Goal: Task Accomplishment & Management: Manage account settings

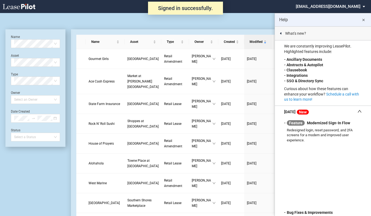
click at [365, 21] on md-icon "close" at bounding box center [363, 20] width 7 height 7
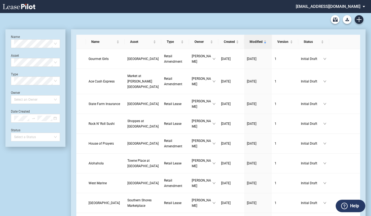
click at [337, 5] on md-select "nschechter@kleinenterprises.com Change Password 2-Factor Authentication Form Ma…" at bounding box center [332, 6] width 74 height 12
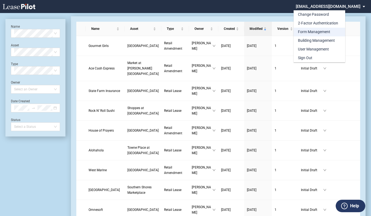
click at [313, 30] on div "Form Management" at bounding box center [314, 31] width 32 height 5
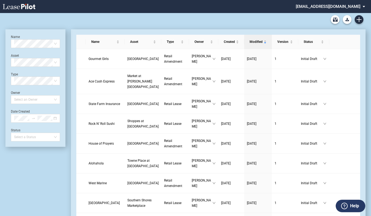
scroll to position [13, 0]
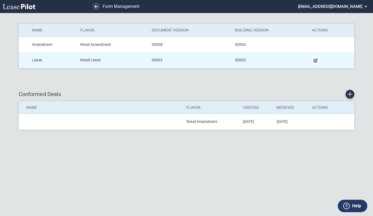
click at [317, 62] on md-icon "Manage Form" at bounding box center [316, 60] width 7 height 7
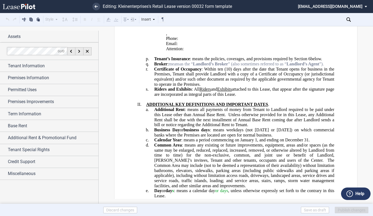
scroll to position [380, 0]
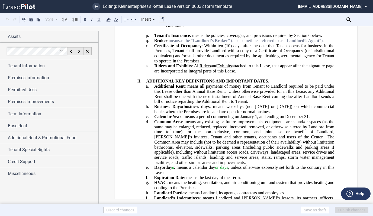
click at [227, 94] on span at bounding box center [227, 91] width 3 height 5
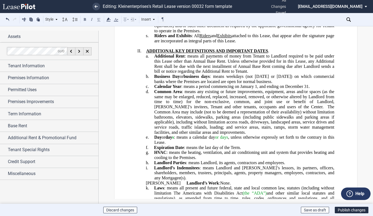
scroll to position [434, 0]
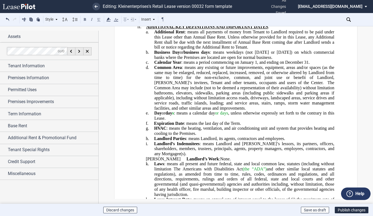
click at [270, 110] on span "The Common Area may include (not to be deemed a representation of their availab…" at bounding box center [244, 95] width 181 height 30
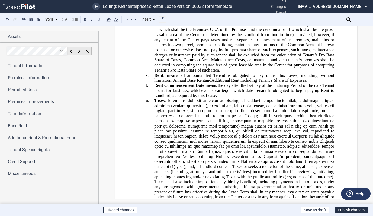
scroll to position [733, 0]
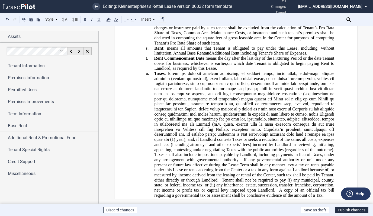
click at [242, 56] on span "Additional Rent including Tenant’s Share of Expenses" at bounding box center [259, 53] width 95 height 5
click at [330, 56] on span "." at bounding box center [330, 53] width 1 height 5
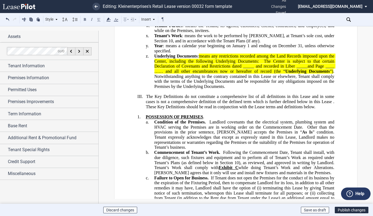
scroll to position [950, 0]
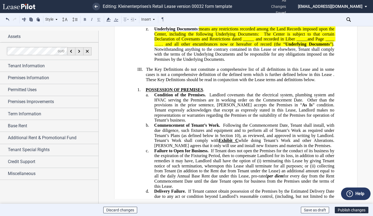
click at [208, 97] on span at bounding box center [208, 95] width 4 height 5
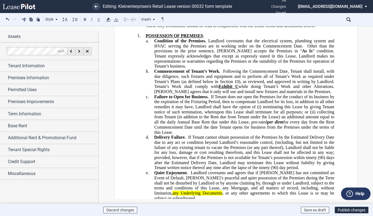
scroll to position [1004, 0]
click at [321, 94] on span "[PERSON_NAME] agrees that it only will use and install new fixtures and materia…" at bounding box center [242, 91] width 177 height 5
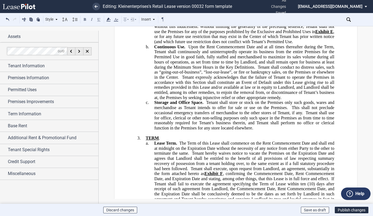
scroll to position [1248, 0]
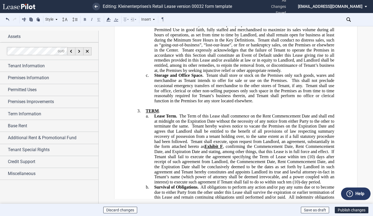
click at [206, 83] on span "Tenant shall store or stock on the Premises only such goods, wares and merchand…" at bounding box center [244, 78] width 181 height 10
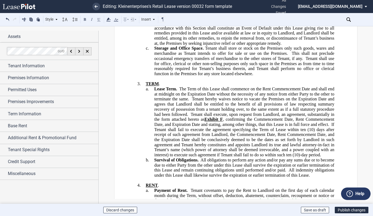
scroll to position [1303, 0]
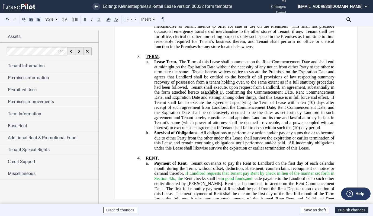
click at [192, 90] on span "Tenant hereby waives notice to vacate the Premises on the Expiration Date and a…" at bounding box center [244, 79] width 181 height 20
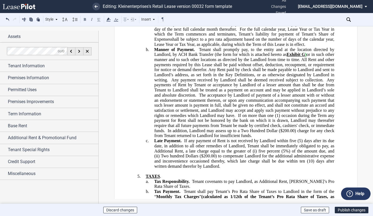
scroll to position [1520, 0]
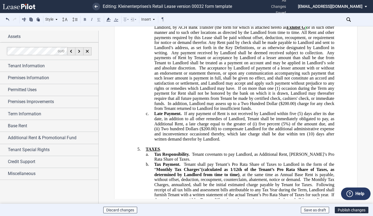
click at [198, 90] on span "The acceptance by Landlord of payment of a lesser amount with or without an end…" at bounding box center [244, 78] width 181 height 25
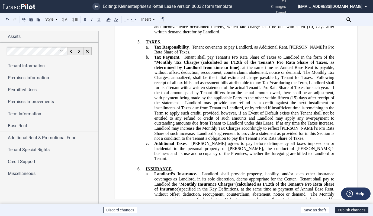
scroll to position [1628, 0]
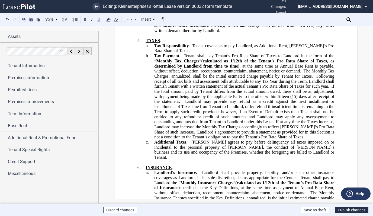
click at [315, 79] on span at bounding box center [315, 76] width 4 height 5
click at [183, 104] on span at bounding box center [182, 101] width 5 height 5
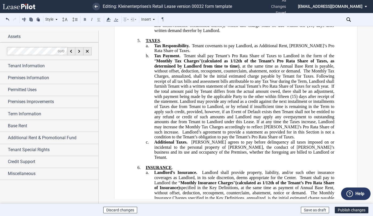
click at [174, 139] on span "Landlord’s agreement to provide a statement as provided for in this Section is …" at bounding box center [244, 134] width 181 height 10
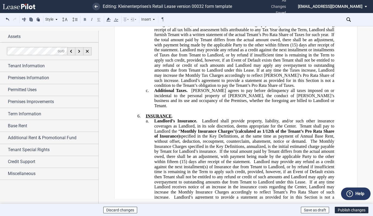
scroll to position [1682, 0]
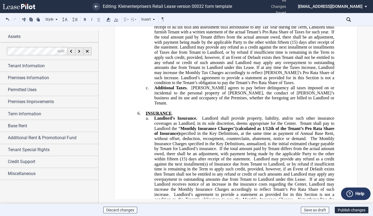
click at [189, 106] on span "[PERSON_NAME] agrees to pay before delinquency all taxes imposed on or incident…" at bounding box center [244, 95] width 181 height 20
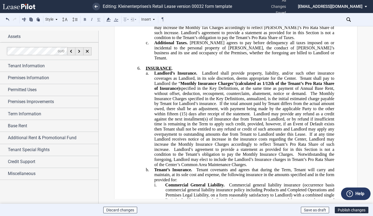
scroll to position [1737, 0]
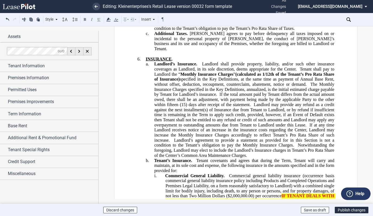
click at [202, 71] on span "Landlord shall provide property, liability, and/or such other insurance coverag…" at bounding box center [244, 67] width 181 height 10
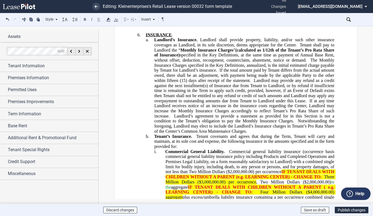
scroll to position [1764, 0]
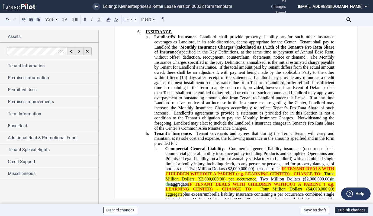
click at [173, 120] on span "Landlord’s agreement to provide a statement as provided for in this Section is …" at bounding box center [244, 115] width 181 height 10
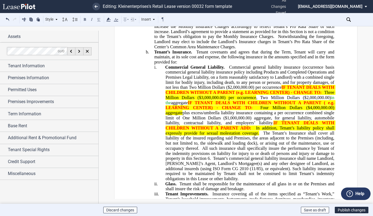
scroll to position [1872, 0]
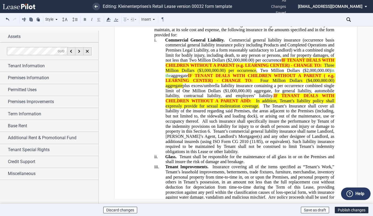
click at [221, 123] on span "The Tenant’s Insurance shall cover all liability of the insured regarding said …" at bounding box center [251, 113] width 170 height 20
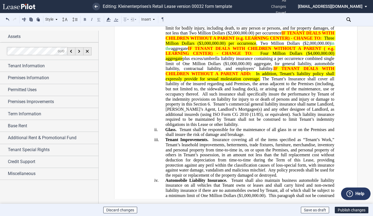
scroll to position [1927, 0]
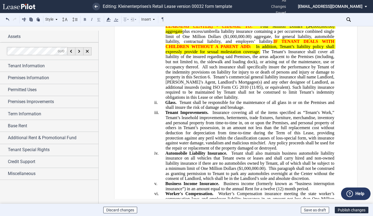
click at [179, 110] on span "Tenant shall be responsible for the maintenance of all glass in or on the Premi…" at bounding box center [251, 105] width 170 height 10
click at [211, 115] on span at bounding box center [211, 112] width 4 height 5
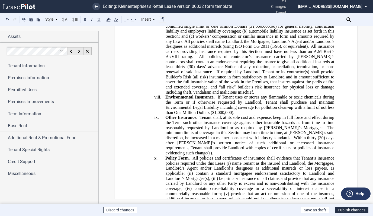
scroll to position [2144, 0]
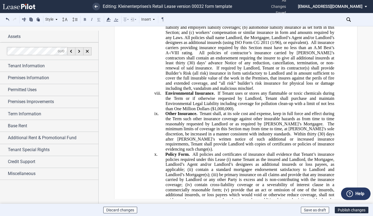
click at [216, 111] on span "If Tenant uses or stores any flammable or toxic chemicals during the Term or if…" at bounding box center [251, 101] width 170 height 20
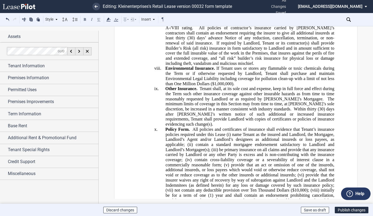
scroll to position [2171, 0]
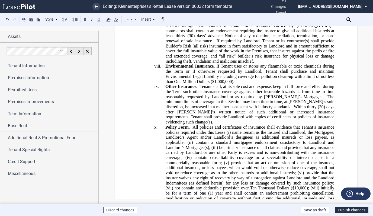
click at [199, 99] on span "Tenant shall, at its sole cost and expense, keep in full force and effect durin…" at bounding box center [251, 91] width 170 height 15
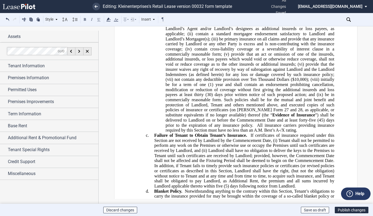
scroll to position [2307, 0]
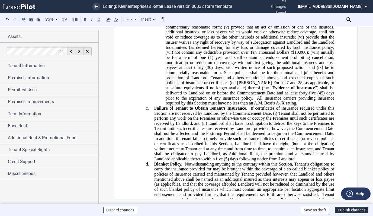
click at [248, 111] on span at bounding box center [249, 108] width 4 height 5
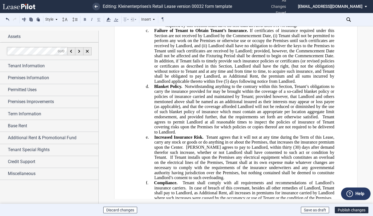
scroll to position [2388, 0]
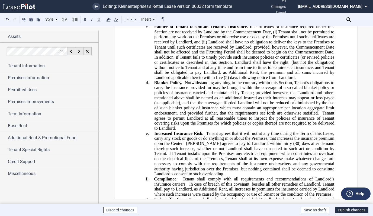
click at [183, 85] on span at bounding box center [183, 82] width 2 height 5
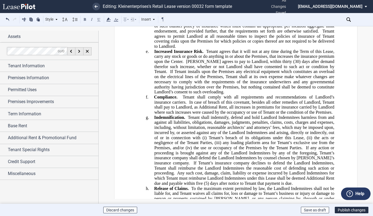
scroll to position [2496, 0]
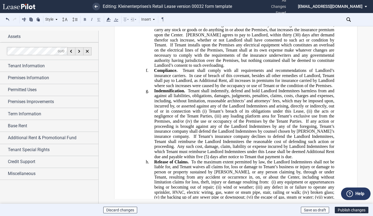
click at [182, 78] on span "Tenant shall comply with all requirements and recommendations of Landlord’s ins…" at bounding box center [244, 73] width 181 height 10
click at [187, 113] on span "Tenant shall indemnify, defend and hold Landlord Indemnitees harmless from and …" at bounding box center [244, 100] width 181 height 25
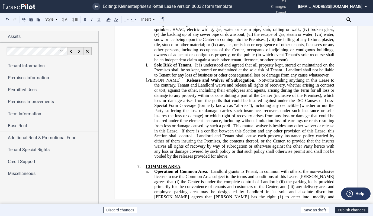
scroll to position [2686, 0]
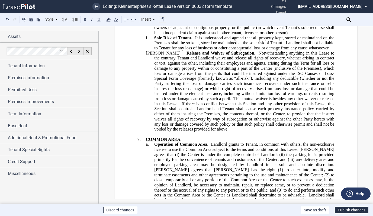
click at [198, 106] on span "This mutual waiver is besides any other waiver or release in this Lease." at bounding box center [244, 101] width 181 height 10
click at [182, 106] on span at bounding box center [180, 103] width 3 height 5
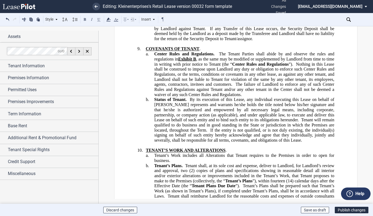
scroll to position [3311, 0]
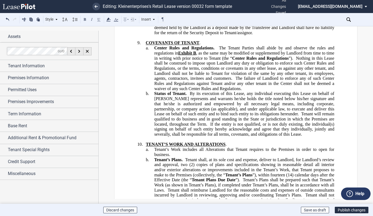
click at [219, 55] on span "The Tenant Parties shall abide by and observe the rules and regulations in" at bounding box center [244, 51] width 181 height 10
click at [218, 55] on span "The Tenant Parties shall abide by and observe the rules and regulations in" at bounding box center [244, 51] width 181 height 10
click at [234, 91] on span "The failure of Landlord to enforce any of such Center Rules and Regulations aga…" at bounding box center [244, 83] width 181 height 15
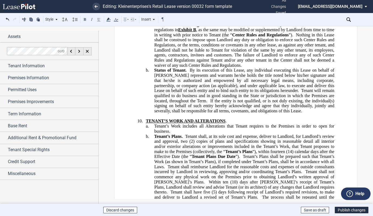
scroll to position [3338, 0]
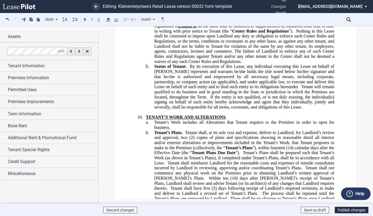
click at [190, 88] on span "By its execution of this Lease, any individual executing this Lease on behalf o…" at bounding box center [244, 76] width 181 height 25
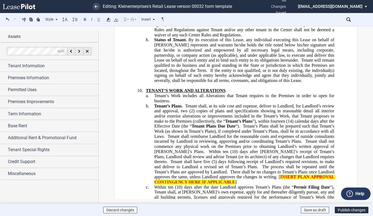
scroll to position [3365, 0]
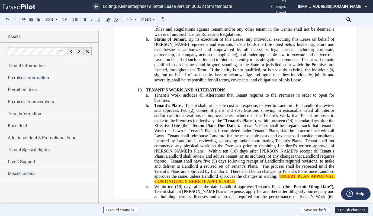
click at [258, 72] on span "Tenant will remain qualified to do business and in good standing in the State o…" at bounding box center [244, 64] width 181 height 15
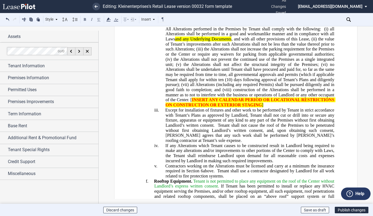
scroll to position [3663, 0]
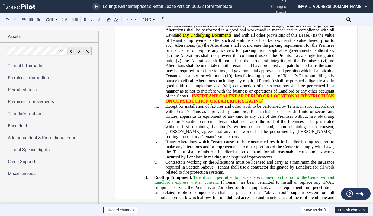
click at [218, 139] on span "Tenant shall not cause the roof of the Premises to be penetrated without first …" at bounding box center [251, 129] width 170 height 20
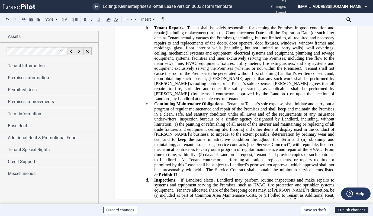
scroll to position [4070, 0]
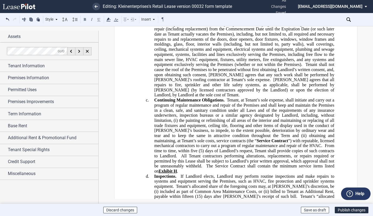
click at [271, 82] on span at bounding box center [272, 79] width 3 height 5
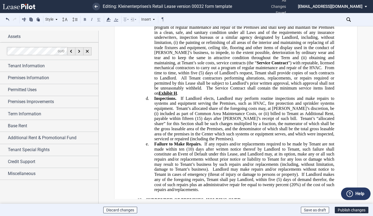
scroll to position [4152, 0]
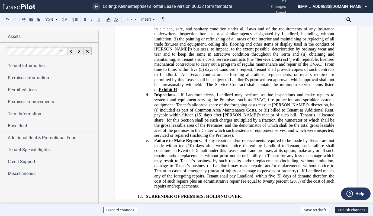
click at [179, 97] on span at bounding box center [179, 94] width 4 height 5
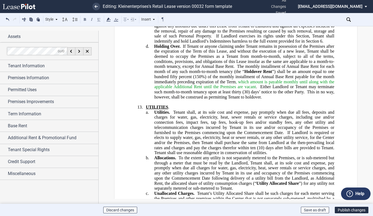
scroll to position [4559, 0]
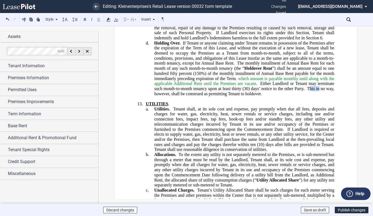
drag, startPoint x: 318, startPoint y: 116, endPoint x: 309, endPoint y: 117, distance: 9.0
click at [309, 96] on span "This in no way, however, shall be construed as permitting Tenant to holdover." at bounding box center [244, 91] width 181 height 10
click at [319, 96] on span "This in no way, however, shall be construed as permitting Tenant to holdover." at bounding box center [244, 91] width 181 height 10
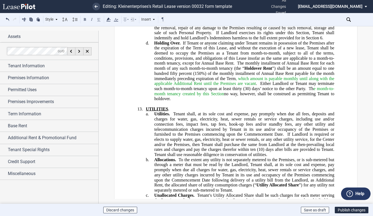
click at [257, 101] on span "Th e month-to-month tenancy created by this Section no way, however, shall be c…" at bounding box center [244, 93] width 181 height 15
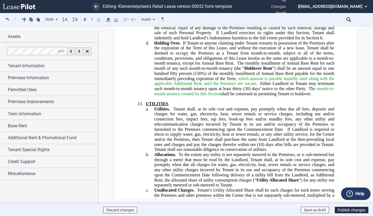
click at [231, 96] on span "Th e month-to-month tenancy created by this Section shall be construed as permi…" at bounding box center [244, 91] width 180 height 10
click at [317, 96] on span "Th e month-to-month tenancy created by this Section shall not be construed as p…" at bounding box center [244, 91] width 180 height 10
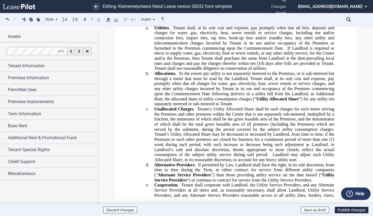
scroll to position [4640, 0]
click at [286, 50] on span at bounding box center [286, 47] width 4 height 5
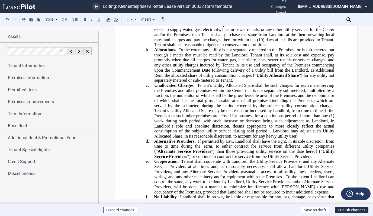
scroll to position [4667, 0]
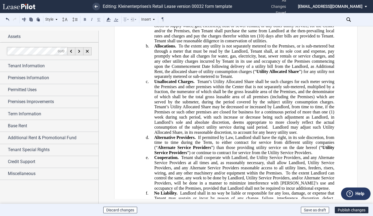
click at [271, 130] on span at bounding box center [271, 127] width 4 height 5
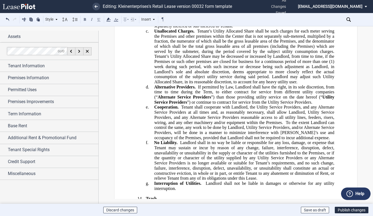
scroll to position [4722, 0]
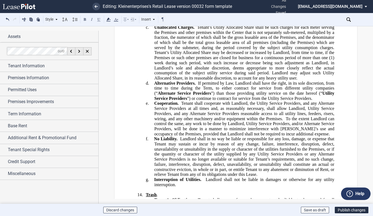
click at [284, 96] on span "If permitted by Law, Landlord shall have the right, in its sole discretion, fro…" at bounding box center [244, 88] width 181 height 15
click at [287, 96] on span "If permitted by Law, Landlord shall have the right, in its sole discretion, fro…" at bounding box center [244, 88] width 181 height 15
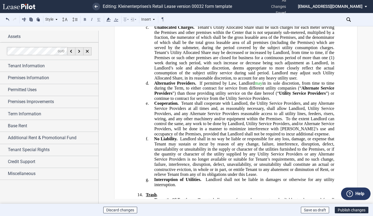
click at [190, 90] on span "If permitted by Law, Landlord may in its sole discretion, from time to time dur…" at bounding box center [244, 86] width 181 height 10
click at [273, 96] on span "”) than those providing utility service on the date hereof (“" at bounding box center [226, 93] width 107 height 5
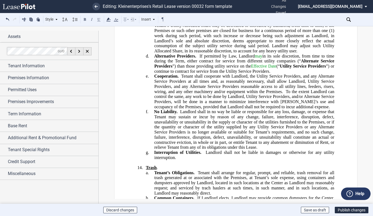
click at [285, 109] on span "To the extent Landlord can control the same, any work to be done by Landlord, U…" at bounding box center [244, 99] width 181 height 20
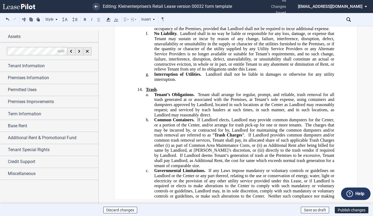
scroll to position [4830, 0]
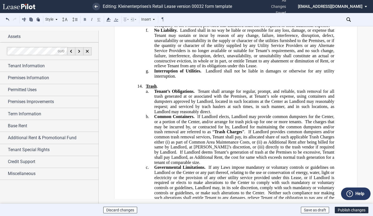
click at [205, 78] on span "Landlord shall not be liable in damages or otherwise for any utility interrupti…" at bounding box center [244, 74] width 181 height 10
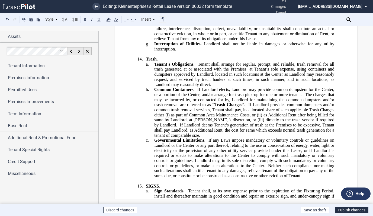
scroll to position [4884, 0]
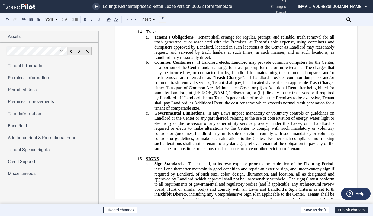
click at [197, 59] on span "Tenant shall arrange for regular, prompt, and reliable, trash removal for all t…" at bounding box center [244, 46] width 181 height 25
click at [196, 70] on span "If Landlord elects, Landlord may provide common dumpsters for the Center, or a …" at bounding box center [244, 65] width 181 height 10
drag, startPoint x: 214, startPoint y: 93, endPoint x: 228, endPoint y: 89, distance: 14.9
click at [245, 59] on span "Tenant shall arrange for regular, prompt, and reliable, trash removal for all t…" at bounding box center [244, 46] width 181 height 25
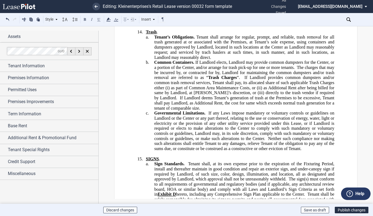
click at [195, 65] on span at bounding box center [195, 62] width 1 height 5
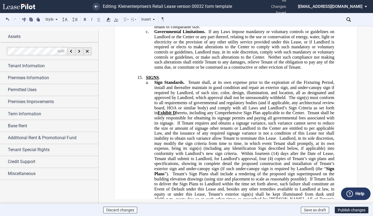
scroll to position [4939, 0]
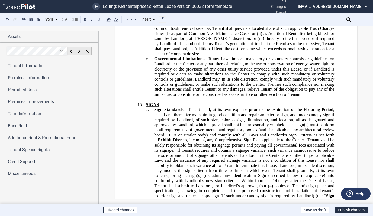
click at [209, 36] on span "If Landlord provides common dumpsters and/or common trash removal services, Ten…" at bounding box center [244, 28] width 181 height 15
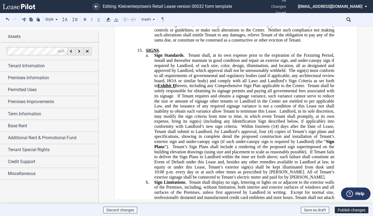
scroll to position [5020, 0]
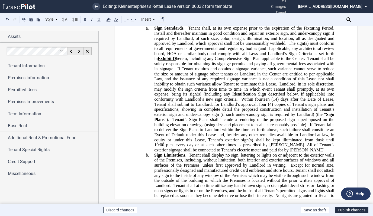
click at [188, 46] on span "Tenant shall, at its own expense prior to the expiration of the Fixturing Perio…" at bounding box center [244, 36] width 181 height 20
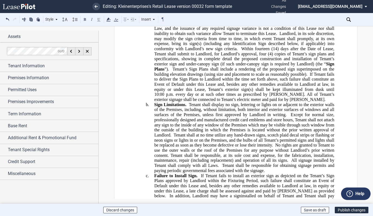
scroll to position [5074, 0]
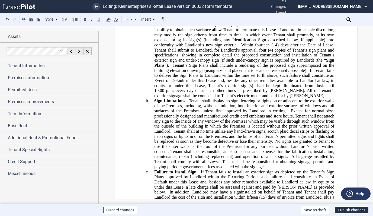
click at [240, 47] on span at bounding box center [240, 45] width 4 height 5
click at [332, 52] on span "(14) days after the Date of Lease, Tenant shall submit to Landlord, for Landlor…" at bounding box center [244, 48] width 181 height 10
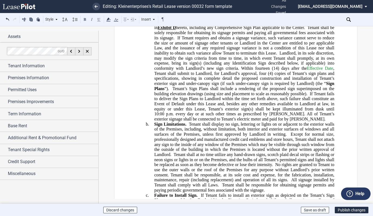
scroll to position [5047, 0]
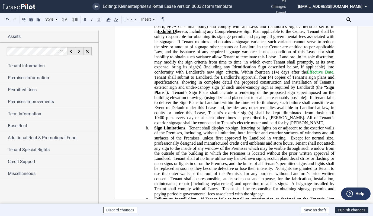
click at [278, 59] on span at bounding box center [278, 57] width 2 height 5
click at [307, 44] on span "Tenant shall be solely responsible for obtaining its signage permits and paying…" at bounding box center [244, 36] width 181 height 15
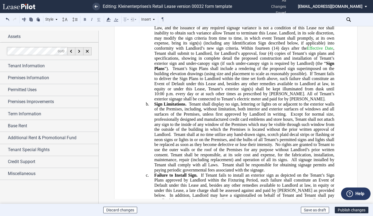
scroll to position [5074, 0]
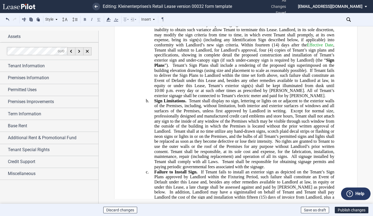
click at [289, 98] on span "p.m. every day or at such other times as prescribed by [PERSON_NAME]. All of Te…" at bounding box center [244, 93] width 181 height 10
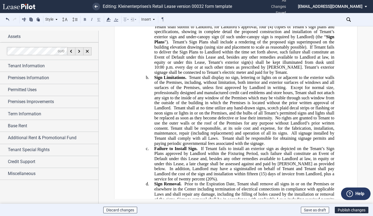
scroll to position [5101, 0]
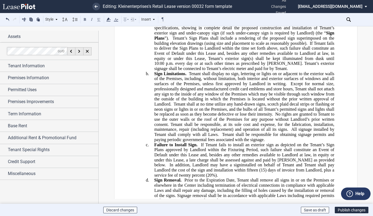
click at [230, 71] on span "p.m. every day or at such other times as prescribed by [PERSON_NAME]. Tenant’s …" at bounding box center [244, 66] width 181 height 10
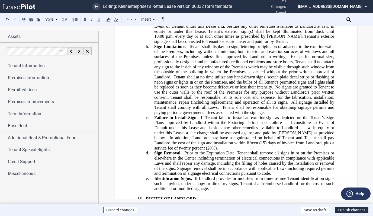
scroll to position [5156, 0]
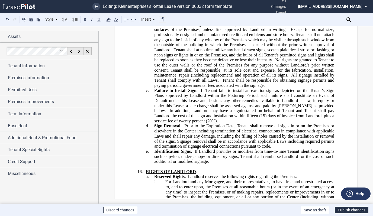
click at [221, 83] on span at bounding box center [220, 80] width 3 height 5
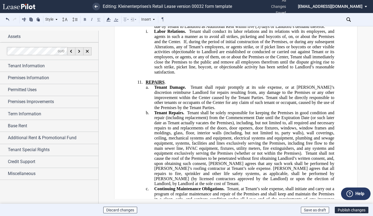
scroll to position [4016, 0]
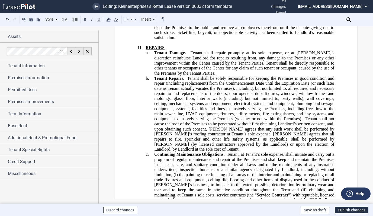
click at [190, 75] on span "Tenant shall repair promptly at its sole expense, or at [PERSON_NAME]’s discret…" at bounding box center [244, 62] width 181 height 25
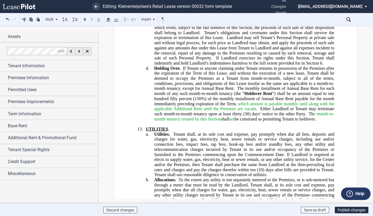
scroll to position [4532, 0]
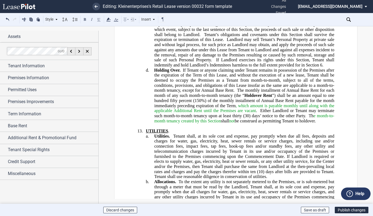
click at [200, 93] on span "If Tenant or anyone claiming under Tenant remains in possession of the Premises…" at bounding box center [244, 80] width 181 height 25
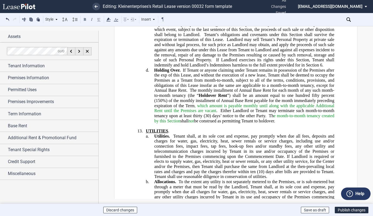
click at [190, 93] on span "If Tenant or anyone claiming under Tenant remains in possession of the Premises…" at bounding box center [244, 80] width 181 height 25
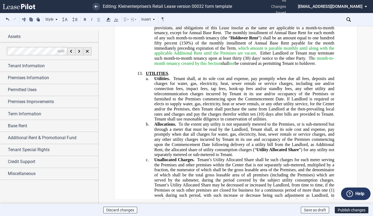
scroll to position [4586, 0]
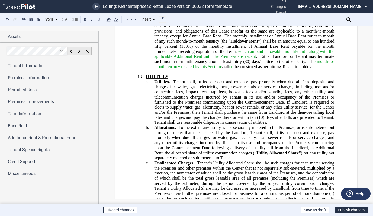
click at [194, 104] on span "Tenant shall, at its sole cost and expense, pay promptly when due all fees, dep…" at bounding box center [244, 91] width 181 height 25
click at [276, 104] on span "Tenant shall pay , at its sole cost and expense, pay promptly when due all fees…" at bounding box center [244, 91] width 181 height 25
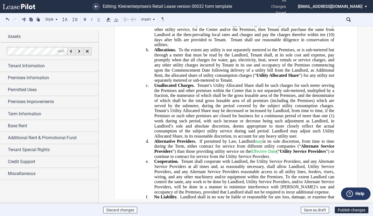
scroll to position [4667, 0]
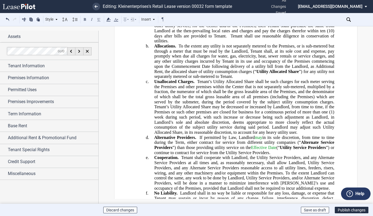
click at [196, 104] on span "Tenant’s Utility Allocated Share shall be such charges for each meter serving t…" at bounding box center [244, 91] width 181 height 25
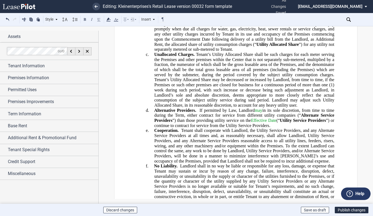
scroll to position [4722, 0]
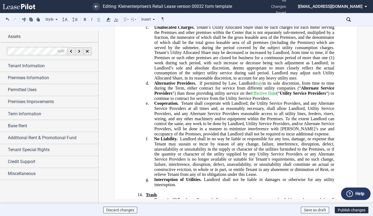
click at [271, 75] on span at bounding box center [271, 73] width 2 height 5
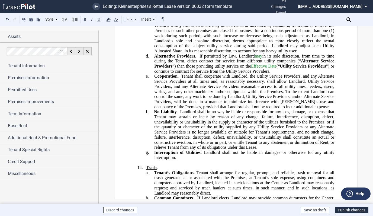
scroll to position [4776, 0]
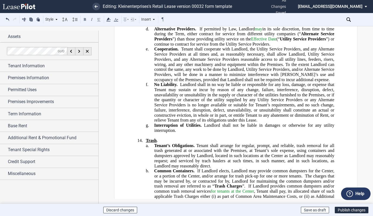
click at [224, 115] on span "Landlord shall in no way be liable or responsible for any loss, damage, or expe…" at bounding box center [244, 102] width 181 height 40
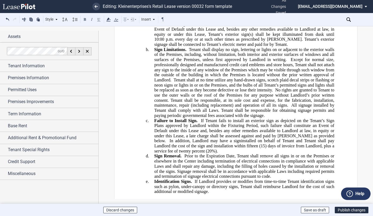
scroll to position [5129, 0]
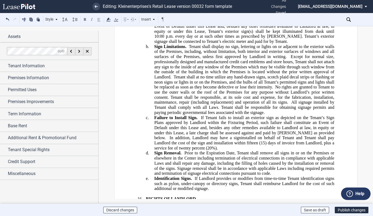
click at [173, 90] on span "Tenant shall at no time utilize any hand-drawn signs, scotch plaid decal strips…" at bounding box center [244, 82] width 181 height 15
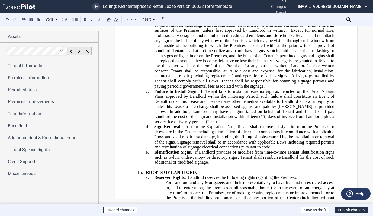
scroll to position [5156, 0]
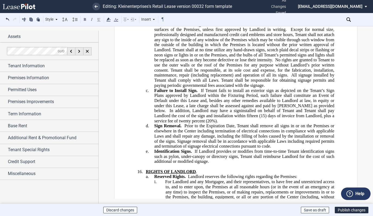
click at [221, 88] on span "Tenant shall be responsible for obtaining signage permits and paying periodic g…" at bounding box center [244, 83] width 181 height 10
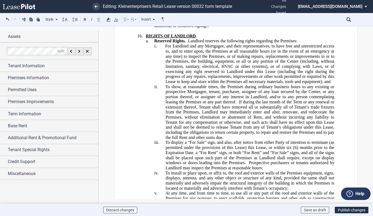
scroll to position [5319, 0]
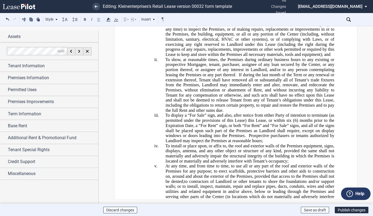
click at [294, 16] on span "Landlord reserves the following rights regarding the Premises:" at bounding box center [242, 13] width 109 height 5
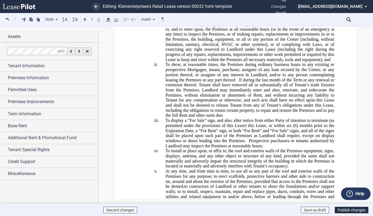
click at [271, 59] on span "For Landlord and any Mortgagee, and their representatives, to have free and unr…" at bounding box center [251, 42] width 170 height 40
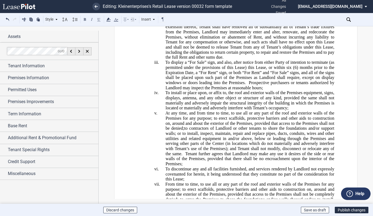
scroll to position [5373, 0]
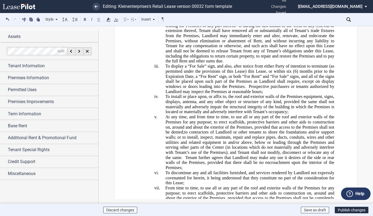
click at [166, 135] on span "At any time, and from time to time, to use all or any part of the roof and exte…" at bounding box center [251, 125] width 170 height 20
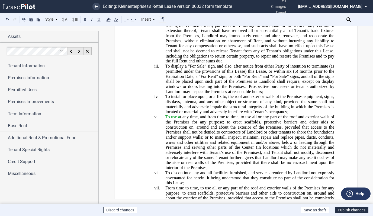
click at [251, 135] on span "To use a t any time, and from time to time, to use all or any part of the roof …" at bounding box center [251, 125] width 170 height 20
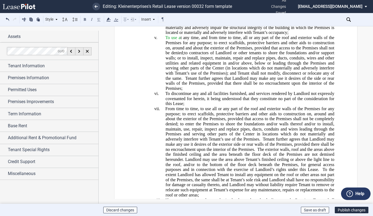
scroll to position [5454, 0]
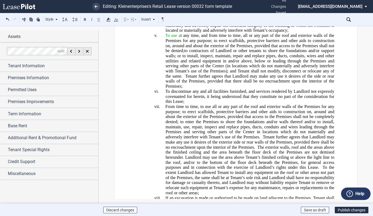
click at [200, 139] on span "From time to time, to use all or any part of the roof and exterior walls of the…" at bounding box center [251, 121] width 170 height 35
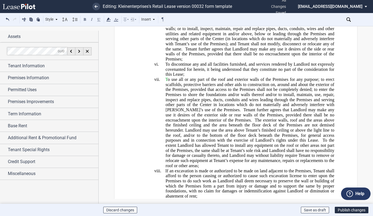
scroll to position [5508, 0]
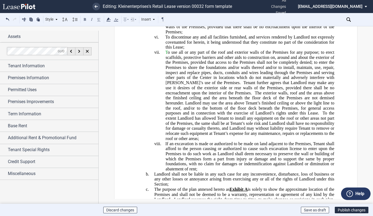
click at [220, 95] on span "Tenant further agrees that Landlord may make any use it desires of the exterior…" at bounding box center [251, 87] width 170 height 15
click at [211, 115] on span "The exterior walls, roof and the areas above the finished ceiling and the area …" at bounding box center [251, 102] width 170 height 25
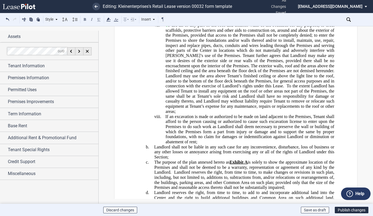
scroll to position [5563, 0]
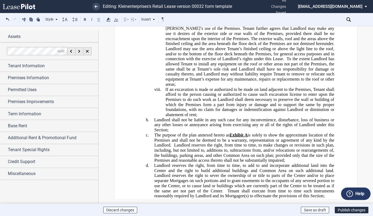
click at [166, 117] on span "If an excavation is made or authorized to be made on land adjacent to the Premi…" at bounding box center [251, 102] width 170 height 30
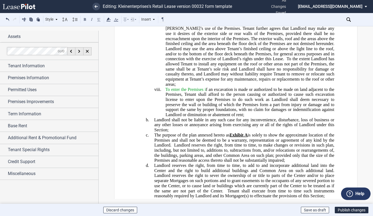
click at [231, 117] on span "To enter the Premises i f an excavation is made or authorized to be made on lan…" at bounding box center [251, 102] width 170 height 30
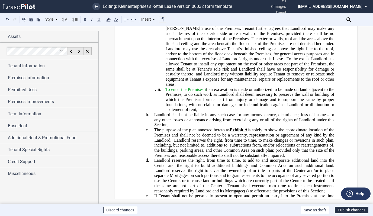
click at [213, 112] on span "To enter the Premises i f an excavation is made or authorized to be made on lan…" at bounding box center [251, 99] width 170 height 25
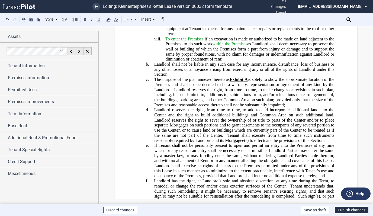
scroll to position [5617, 0]
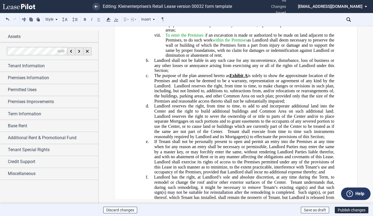
click at [173, 103] on span "Landlord reserves the right, from time to time, to make changes or revisions in…" at bounding box center [244, 93] width 181 height 20
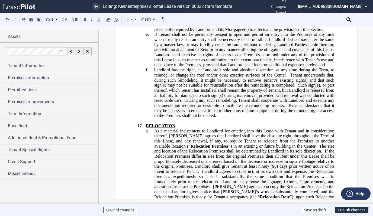
scroll to position [5726, 0]
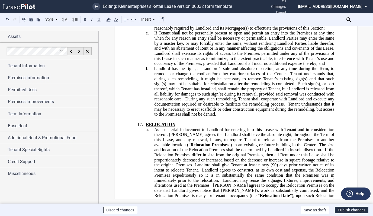
click at [184, 106] on span "During any such remodeling, Tenant shall cooperate with Landlord and execute an…" at bounding box center [244, 102] width 181 height 10
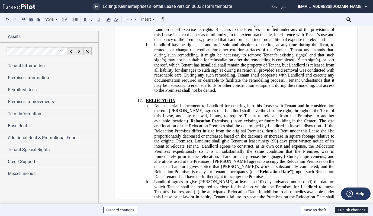
scroll to position [5753, 0]
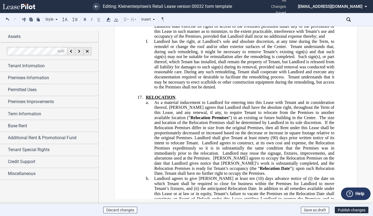
click at [287, 90] on span "Tenant understands that it may be necessary to erect scaffolds or other constru…" at bounding box center [244, 82] width 181 height 15
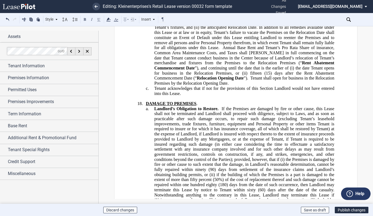
scroll to position [5916, 0]
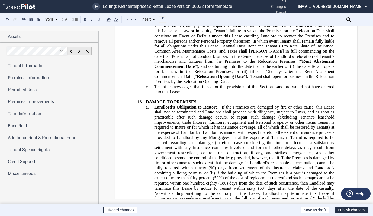
click at [271, 94] on span "Tenant acknowledges that if not for the provisions of this Section Landlord wou…" at bounding box center [244, 89] width 181 height 10
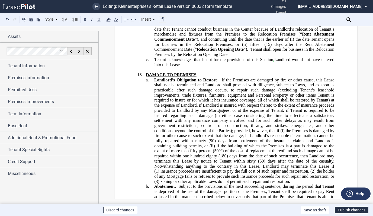
scroll to position [5970, 0]
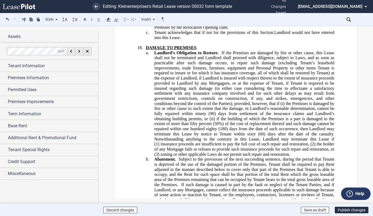
click at [219, 55] on span at bounding box center [220, 52] width 3 height 5
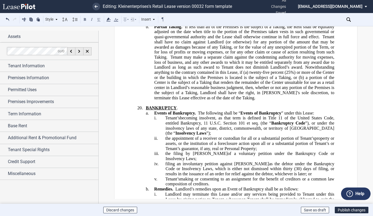
scroll to position [6241, 0]
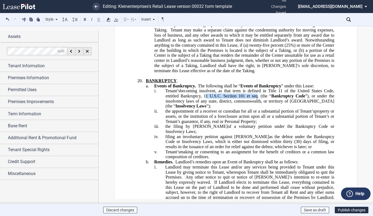
drag, startPoint x: 256, startPoint y: 133, endPoint x: 204, endPoint y: 133, distance: 52.9
click at [204, 109] on span "becoming insolvent, as that term is defined in Title 11 of the United States Co…" at bounding box center [251, 98] width 170 height 20
click at [98, 19] on button at bounding box center [99, 19] width 7 height 7
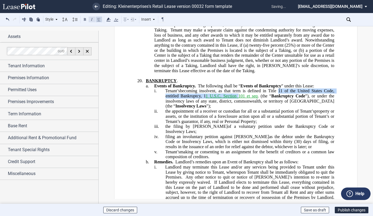
click at [92, 19] on button at bounding box center [92, 19] width 7 height 7
click at [206, 99] on span "1" at bounding box center [207, 96] width 2 height 5
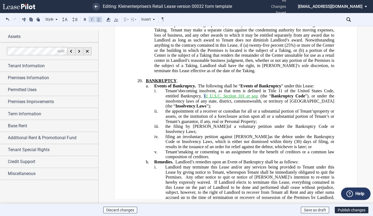
click at [205, 98] on span "11 of the United States Code, entitled Bankruptcy, 1 1" at bounding box center [251, 93] width 170 height 10
click at [97, 18] on button at bounding box center [99, 19] width 7 height 7
click at [92, 18] on button at bounding box center [92, 19] width 7 height 7
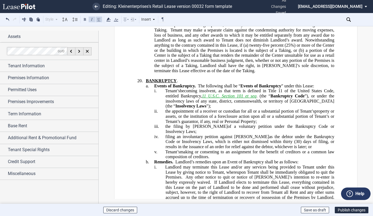
click at [263, 78] on p "﻿" at bounding box center [236, 75] width 197 height 5
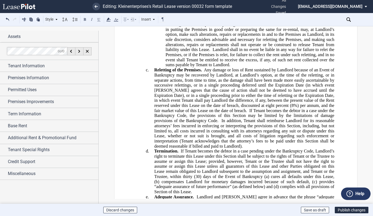
scroll to position [6513, 0]
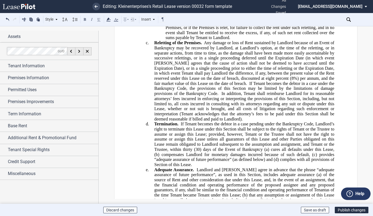
click at [221, 96] on span "If Tenant becomes the debtor in a case under the Bankruptcy Code, the provision…" at bounding box center [244, 88] width 181 height 15
click at [177, 86] on span "Any damage or loss of Rent sustained by Landlord because of an Event of Bankrup…" at bounding box center [244, 62] width 181 height 45
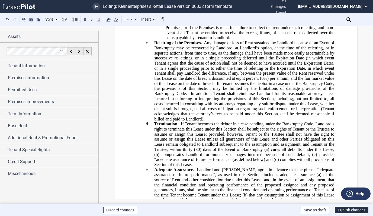
click at [189, 96] on span at bounding box center [189, 93] width 4 height 5
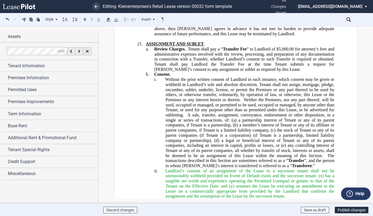
scroll to position [6757, 0]
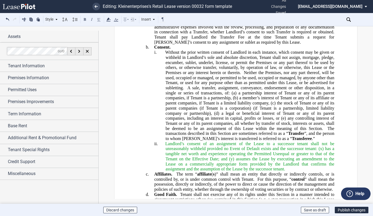
click at [326, 131] on span at bounding box center [325, 128] width 5 height 5
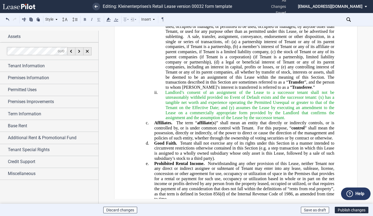
scroll to position [6811, 0]
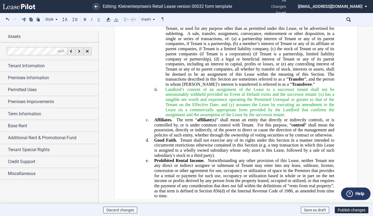
click at [205, 117] on span "Landlord’s consent of an assignment of the Lease to a successor tenant shall no…" at bounding box center [251, 102] width 170 height 30
click at [207, 117] on span "Landlord’s consent of an assignment of the Lease to a successor tenant shall no…" at bounding box center [251, 102] width 170 height 30
click at [279, 117] on span "Landlord’s consent of an assignment of the Lease to a successor tenant shall no…" at bounding box center [251, 102] width 170 height 30
click at [315, 117] on span "Landlord’s consent of an assignment of the Lease to a successor tenant shall no…" at bounding box center [251, 102] width 170 height 30
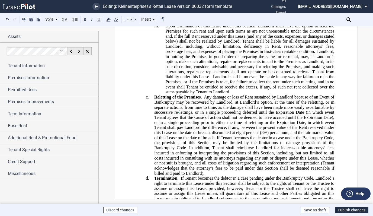
scroll to position [6323, 0]
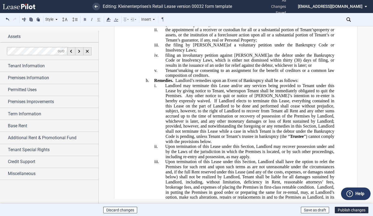
drag, startPoint x: 257, startPoint y: 52, endPoint x: 203, endPoint y: 50, distance: 54.0
click at [203, 27] on span "becoming insolvent, as that term is defined in Title 11 of the United States Co…" at bounding box center [251, 17] width 170 height 20
click at [99, 18] on button at bounding box center [99, 19] width 7 height 7
click at [94, 18] on button at bounding box center [92, 19] width 7 height 7
click at [262, 83] on span "Landlord’s remedies upon an Event of Bankruptcy shall be as follows:" at bounding box center [237, 80] width 123 height 5
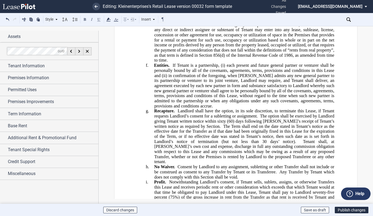
scroll to position [6974, 0]
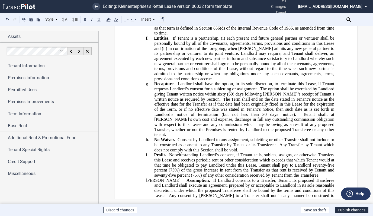
click at [170, 41] on span at bounding box center [171, 38] width 3 height 5
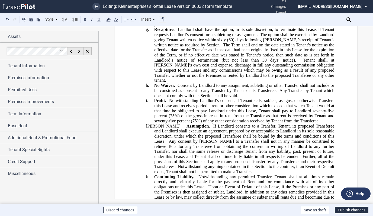
scroll to position [7055, 0]
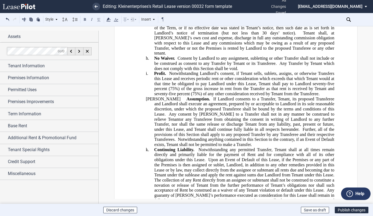
click at [178, 10] on span "Landlord shall have the option, in its sole discretion, to terminate this Lease…" at bounding box center [244, 5] width 181 height 10
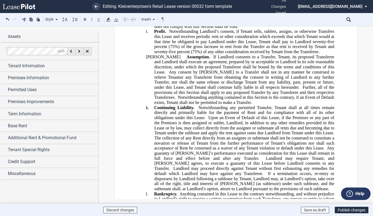
scroll to position [7109, 0]
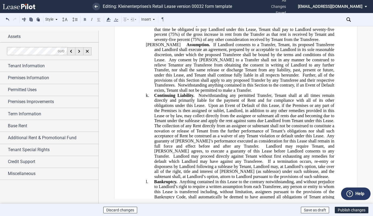
click at [168, 42] on span "Notwithstanding Landlord’s consent, if Tenant sells, sublets, assigns, or other…" at bounding box center [244, 29] width 181 height 25
click at [179, 62] on span "If Landlord consents to a Transfer, Tenant, its proposed Transferee and Landlor…" at bounding box center [244, 52] width 181 height 20
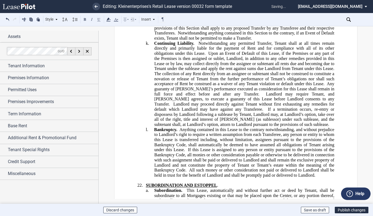
scroll to position [7164, 0]
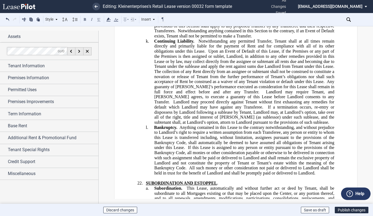
click at [196, 43] on span at bounding box center [197, 41] width 4 height 5
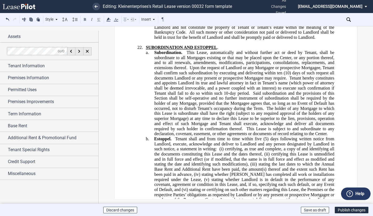
scroll to position [7327, 0]
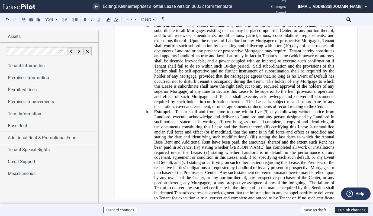
click at [186, 43] on span "This Lease, automatically and without further act or deed by Tenant, shall be s…" at bounding box center [244, 33] width 181 height 20
click at [246, 109] on span "This Lease is subject to and subordinate to any declaration, covenant, easement…" at bounding box center [244, 104] width 181 height 10
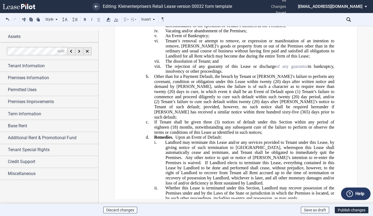
scroll to position [7896, 0]
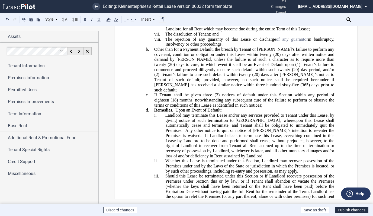
click at [307, 46] on span "in bankruptcy, insolvency or other proceedings." at bounding box center [251, 42] width 170 height 10
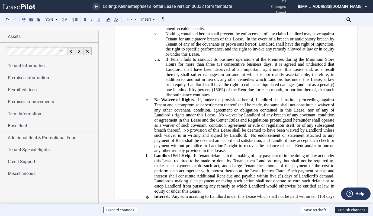
scroll to position [8249, 0]
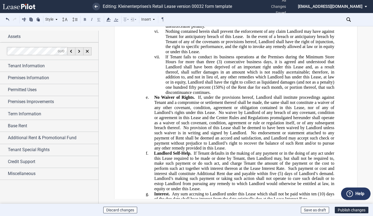
click at [250, 151] on span "No endorsement or statement attached to any payment of Rent shall be deemed an …" at bounding box center [244, 141] width 181 height 20
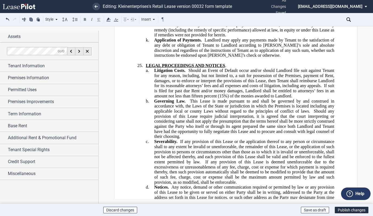
scroll to position [8548, 0]
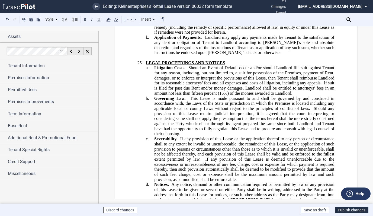
click at [189, 111] on span "This Lease is made pursuant to and shall be governed by and construed in accord…" at bounding box center [244, 103] width 181 height 15
click at [313, 136] on span "Should any provision of this Lease require judicial interpretation, it is agree…" at bounding box center [244, 121] width 181 height 30
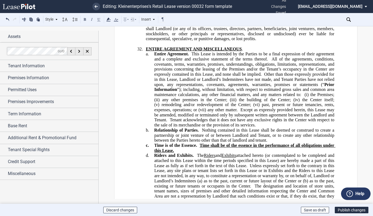
scroll to position [9579, 0]
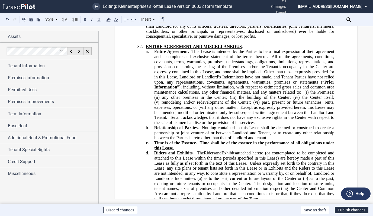
click at [201, 140] on span "Nothing contained in this Lease shall be deemed or construed to create a partne…" at bounding box center [244, 132] width 181 height 15
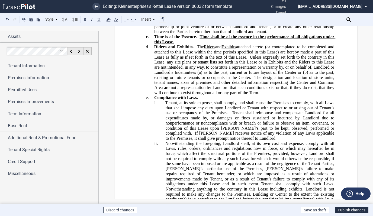
scroll to position [9687, 0]
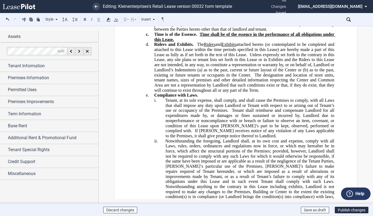
click at [254, 93] on span "The designation and location of store units, tenant names, sizes of premises an…" at bounding box center [244, 82] width 181 height 20
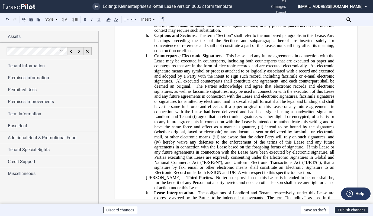
scroll to position [9932, 0]
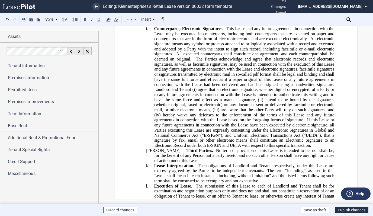
click at [195, 87] on span "The Parties acknowledge and agree that electronic records and electronic signat…" at bounding box center [244, 72] width 181 height 30
click at [176, 61] on span "All executed counterparts shall constitute one agreement, and each counterpart …" at bounding box center [244, 57] width 181 height 10
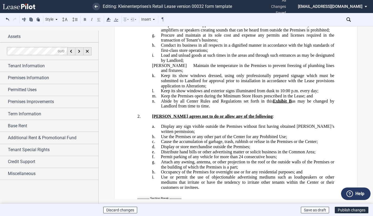
scroll to position [10773, 0]
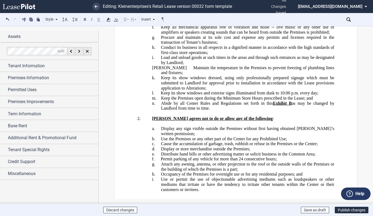
click at [321, 34] on span "Keep all mechanical apparatus free of vibration and noise -- live music or any …" at bounding box center [248, 30] width 175 height 10
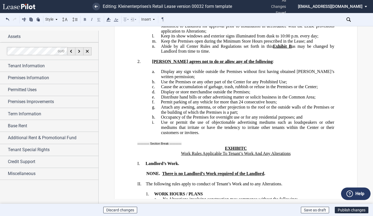
scroll to position [10854, 0]
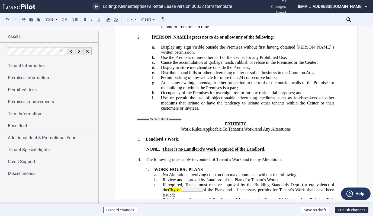
click at [296, 29] on span "as may be changed by Landlord from time to time." at bounding box center [248, 24] width 174 height 10
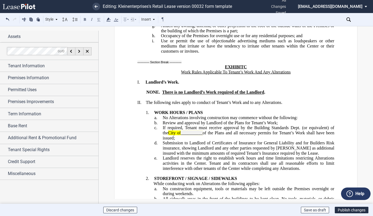
scroll to position [10936, 0]
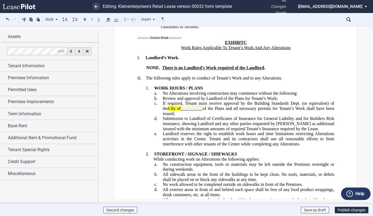
click at [208, 29] on p "i. Use or permit the use of objectionable advertising mediums such as loudspeak…" at bounding box center [247, 21] width 173 height 15
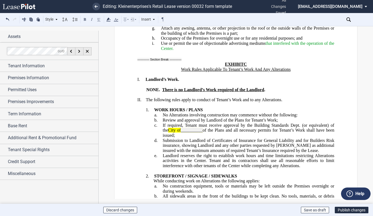
scroll to position [10908, 0]
click at [180, 41] on span "Occupancy of the Premises for overnight use or for any residential purposes; and" at bounding box center [232, 38] width 142 height 5
click at [184, 41] on span "Occupancy of the Premises for overnight use or for any residential purposes; and" at bounding box center [232, 38] width 142 height 5
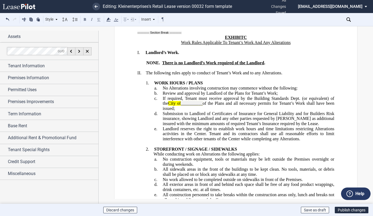
scroll to position [10963, 0]
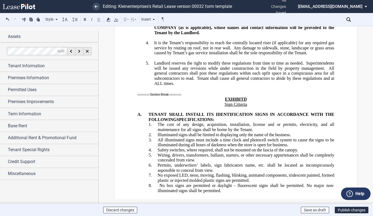
scroll to position [11424, 0]
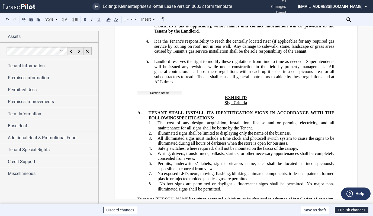
click at [196, 84] on span "Tenant shall cause all general contractors to abide by these regulations and at…" at bounding box center [244, 79] width 181 height 10
click at [249, 84] on span "Tenant shall cause all general contractors to abide by these regulations and at…" at bounding box center [244, 79] width 181 height 10
click at [258, 84] on span "Tenant shall cause all contractors to abide by these regulations and at ALL tim…" at bounding box center [244, 79] width 181 height 10
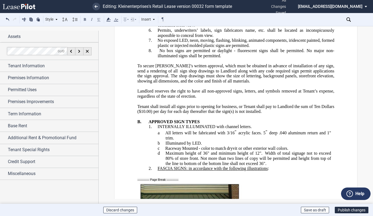
scroll to position [11560, 0]
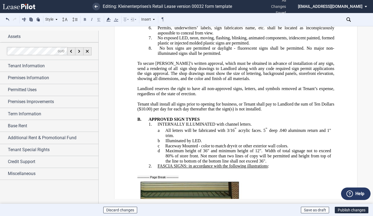
click at [160, 51] on span "No" at bounding box center [162, 48] width 5 height 5
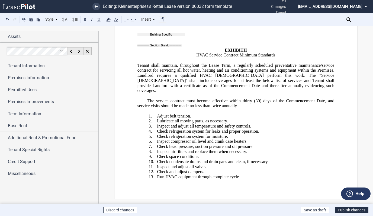
scroll to position [12316, 0]
click at [27, 160] on span "Credit Support" at bounding box center [21, 161] width 27 height 7
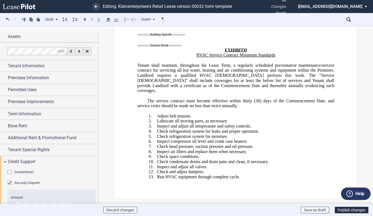
click at [9, 172] on div "Guarantor(s)" at bounding box center [10, 172] width 5 height 5
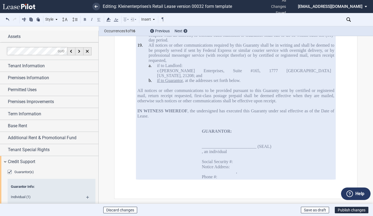
scroll to position [13355, 0]
click at [320, 118] on span ", the undersigned has executed this Guaranty under seal effective as of the Dat…" at bounding box center [237, 114] width 198 height 10
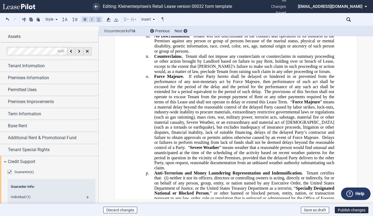
scroll to position [10153, 0]
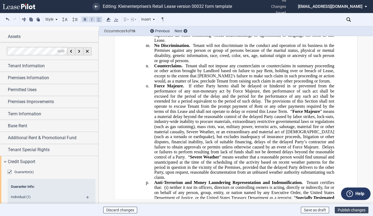
click at [348, 209] on button "Publish changes" at bounding box center [352, 210] width 34 height 7
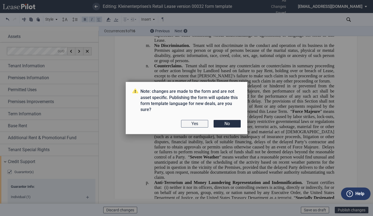
click at [195, 124] on button "Yes" at bounding box center [194, 124] width 27 height 8
